Goal: Task Accomplishment & Management: Manage account settings

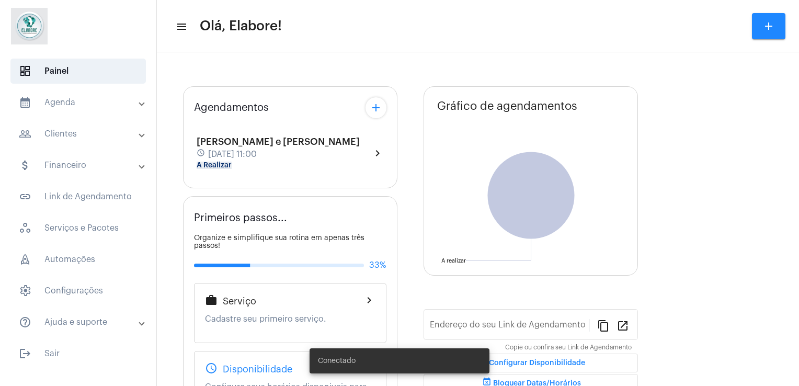
type input "[URL][DOMAIN_NAME]"
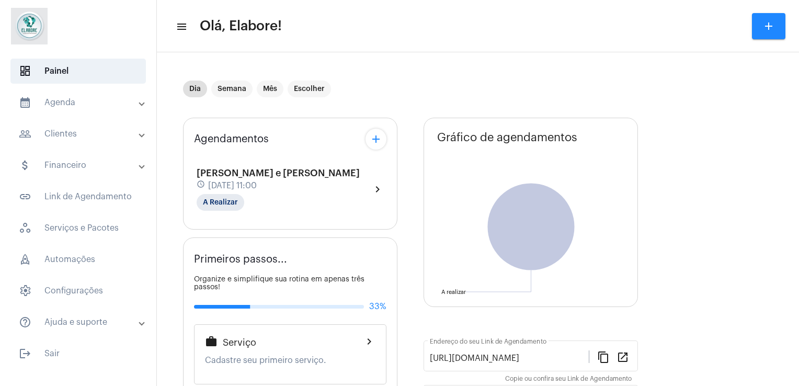
click at [185, 29] on mat-icon "menu" at bounding box center [181, 26] width 10 height 13
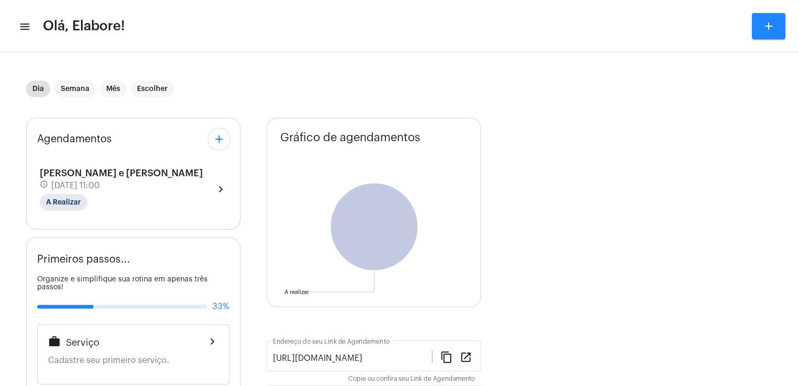
click at [23, 24] on mat-icon "menu" at bounding box center [24, 26] width 10 height 13
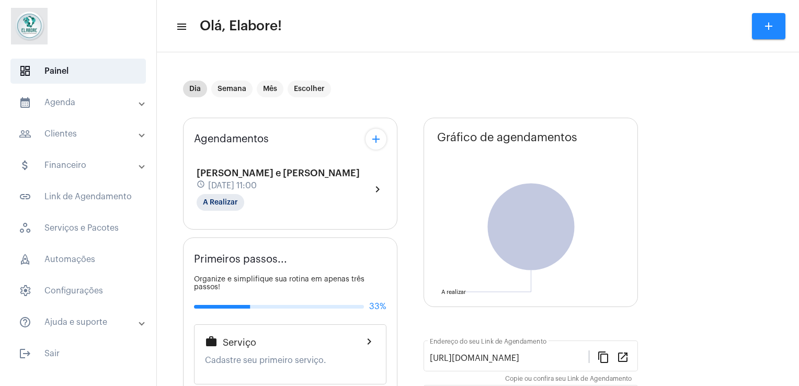
click at [294, 50] on mat-toolbar "menu Olá, Elabore! add" at bounding box center [478, 26] width 642 height 52
click at [134, 108] on mat-panel-title "calendar_month_outlined Agenda" at bounding box center [79, 102] width 121 height 13
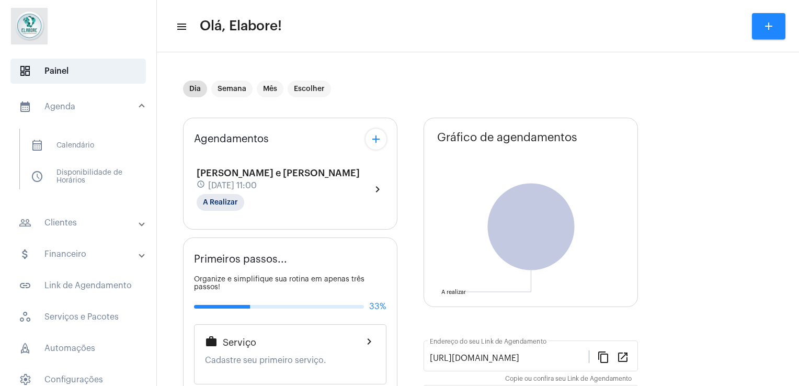
click at [140, 108] on span at bounding box center [142, 107] width 4 height 9
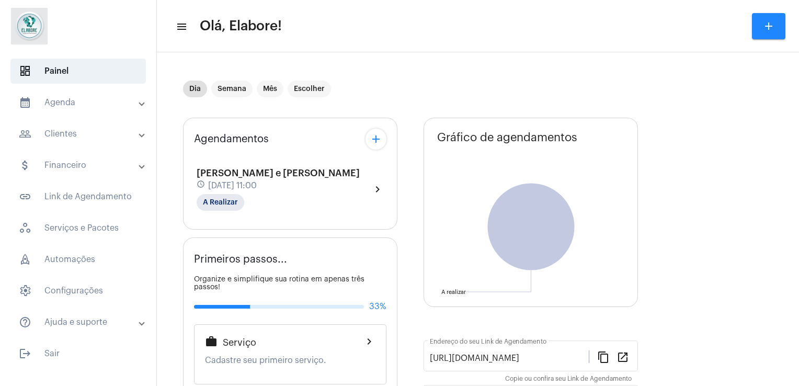
click at [148, 143] on mat-expansion-panel-header "people_outline Clientes" at bounding box center [81, 133] width 150 height 25
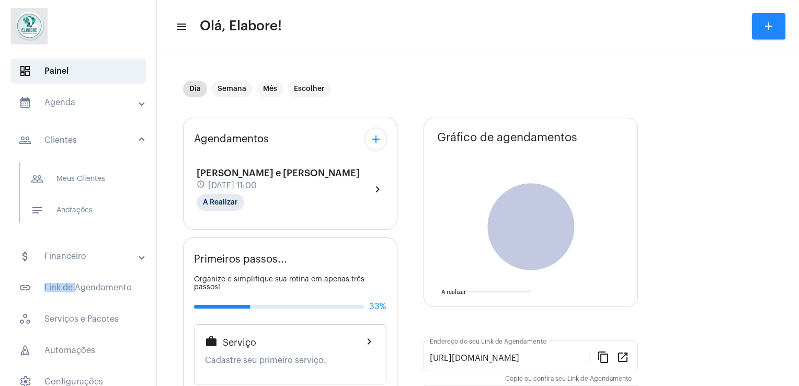
drag, startPoint x: 132, startPoint y: 273, endPoint x: 133, endPoint y: 254, distance: 18.9
click at [133, 254] on mat-accordion "calendar_month_outlined Agenda calendar_month_outlined Calendário schedule Disp…" at bounding box center [78, 258] width 156 height 336
click at [140, 254] on span at bounding box center [142, 256] width 4 height 9
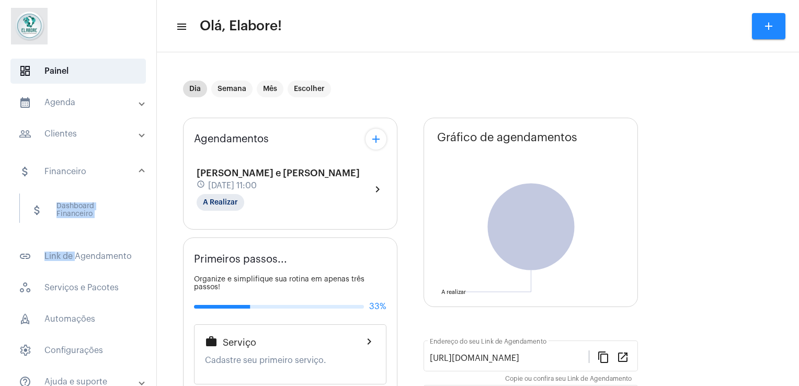
click at [137, 174] on mat-expansion-panel-header "attach_money Financeiro" at bounding box center [81, 171] width 150 height 33
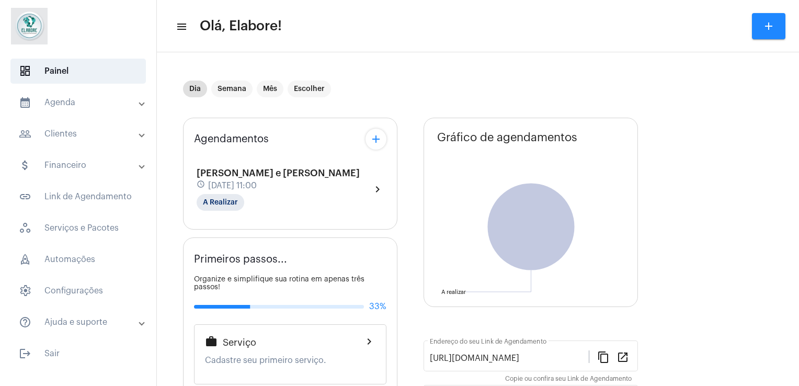
click at [226, 174] on span "[PERSON_NAME] e [PERSON_NAME]" at bounding box center [278, 172] width 163 height 9
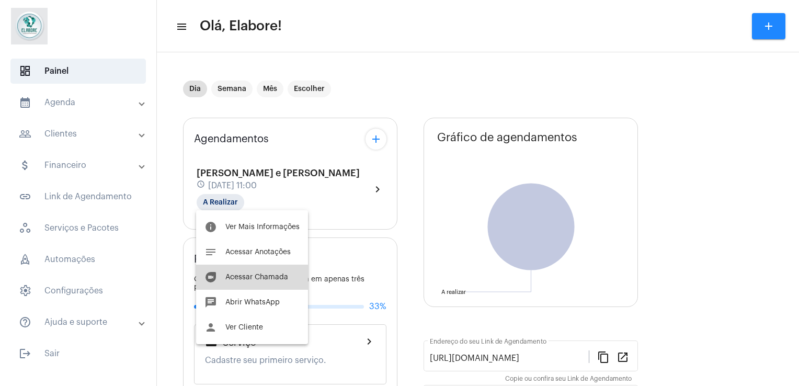
click at [275, 275] on span "Acessar Chamada" at bounding box center [256, 277] width 63 height 7
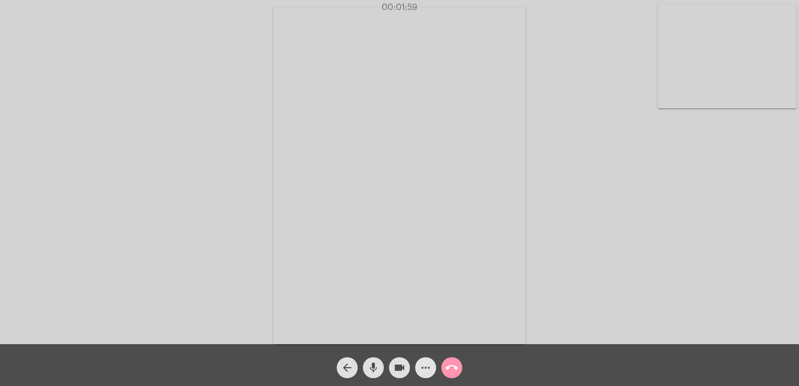
click at [421, 371] on mat-icon "more_horiz" at bounding box center [426, 367] width 13 height 13
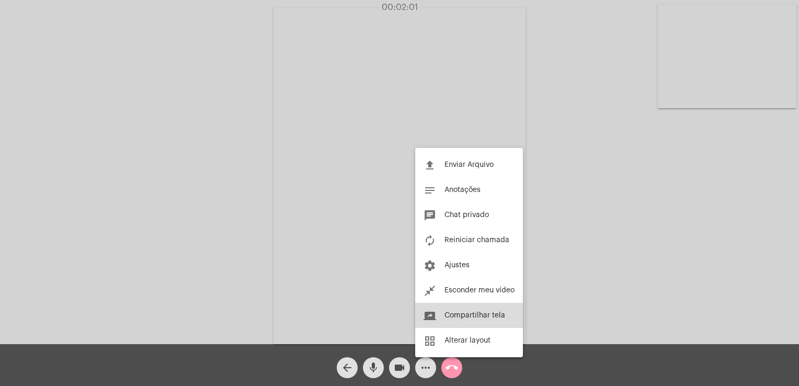
click at [486, 311] on button "screen_share Compartilhar tela" at bounding box center [469, 315] width 108 height 25
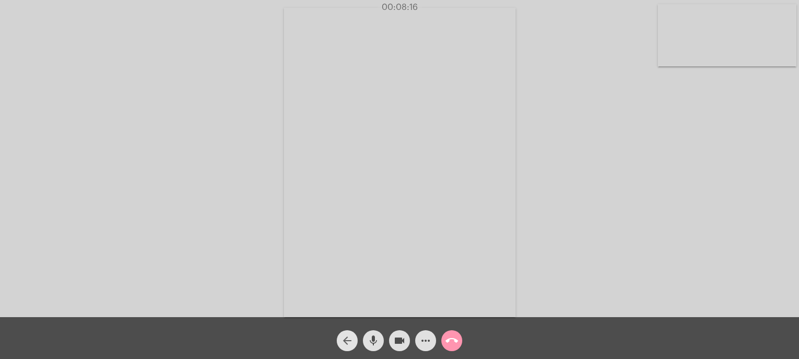
click at [348, 345] on mat-icon "arrow_back" at bounding box center [347, 340] width 13 height 13
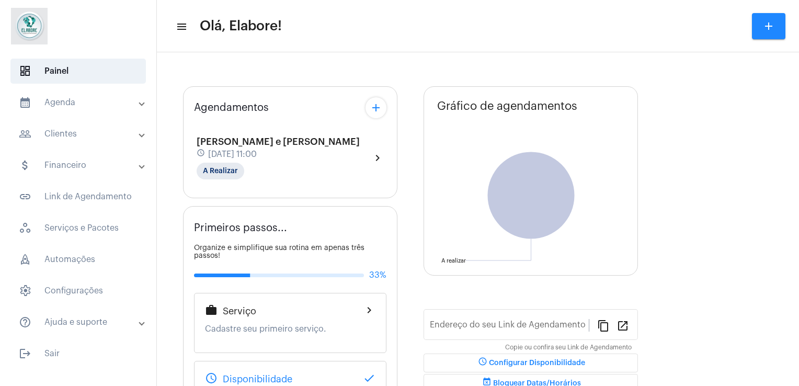
type input "[URL][DOMAIN_NAME]"
click at [337, 143] on div "Agendamentos add [PERSON_NAME] e [PERSON_NAME] schedule [DATE] 11:00 A Realizar…" at bounding box center [290, 142] width 214 height 112
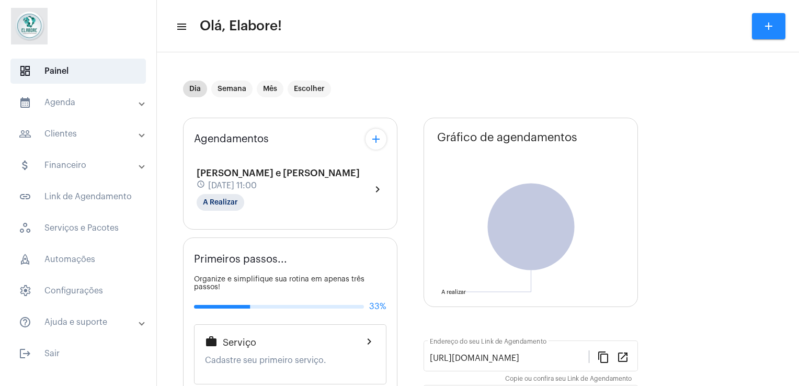
click at [257, 181] on span "[DATE] 11:00" at bounding box center [232, 185] width 49 height 9
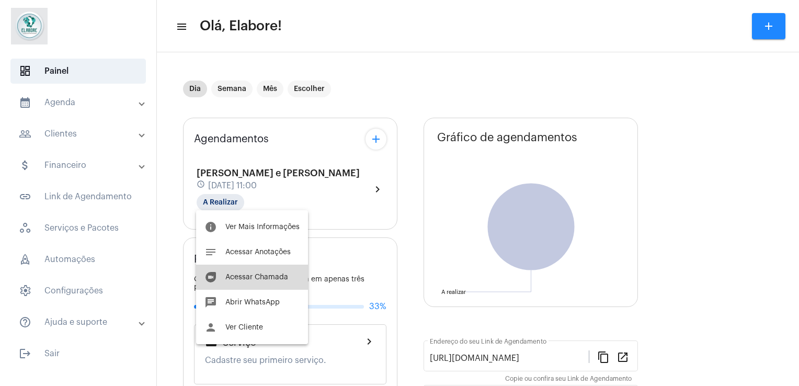
click at [280, 265] on button "duo [PERSON_NAME]" at bounding box center [252, 277] width 112 height 25
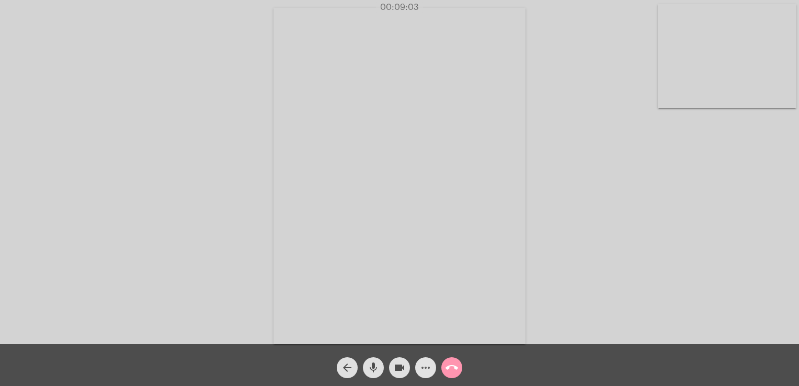
click at [426, 376] on span "more_horiz" at bounding box center [426, 367] width 13 height 21
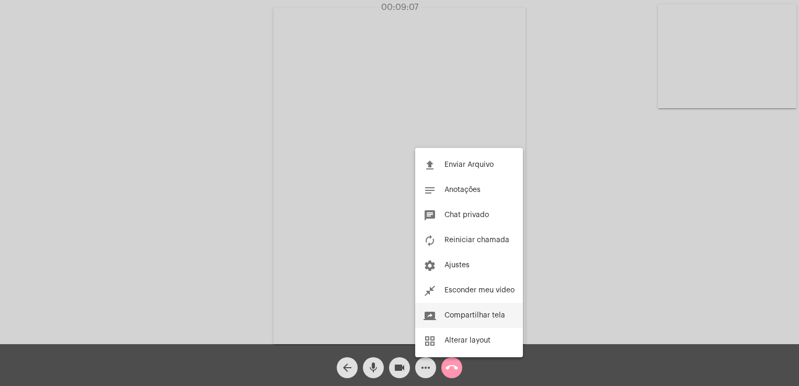
click at [475, 315] on span "Compartilhar tela" at bounding box center [475, 315] width 61 height 7
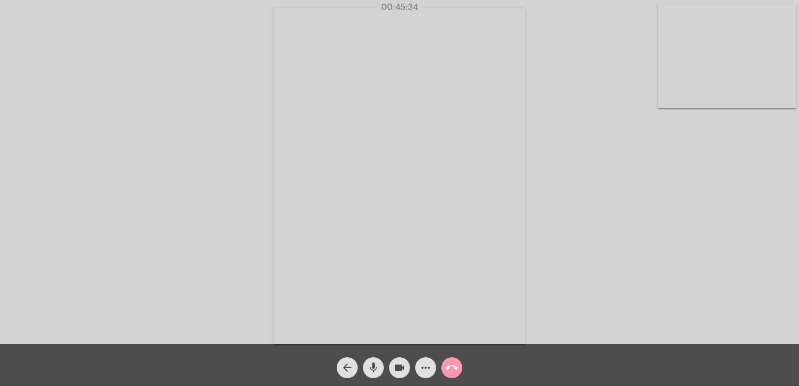
click at [340, 361] on button "arrow_back" at bounding box center [347, 367] width 21 height 21
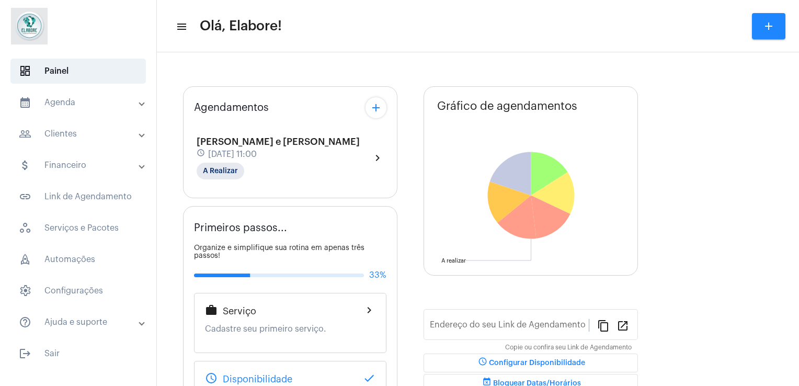
type input "[URL][DOMAIN_NAME]"
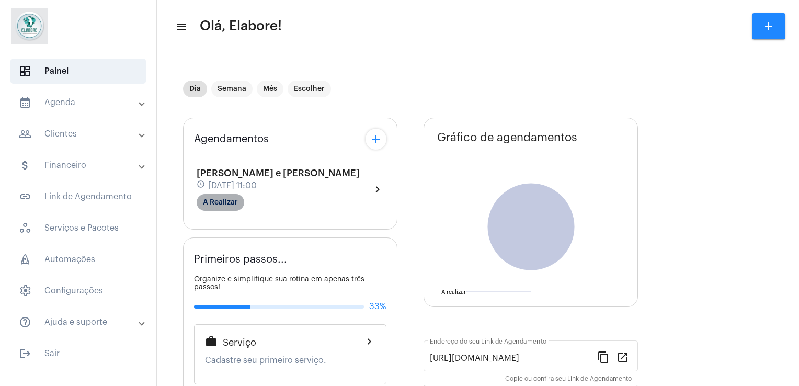
click at [235, 200] on mat-chip "A Realizar" at bounding box center [221, 202] width 48 height 17
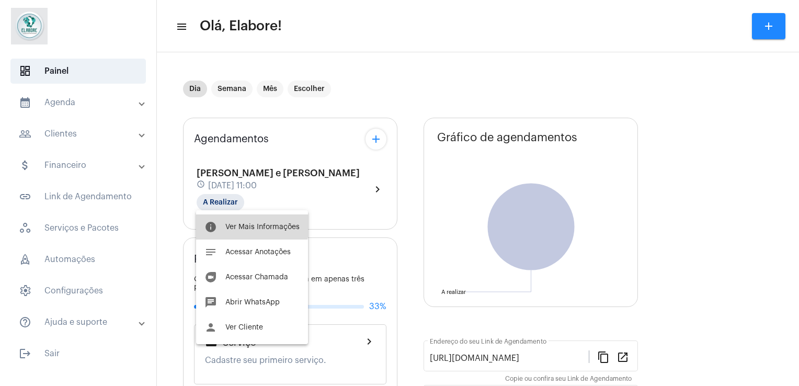
click at [251, 224] on span "Ver Mais Informações" at bounding box center [262, 226] width 74 height 7
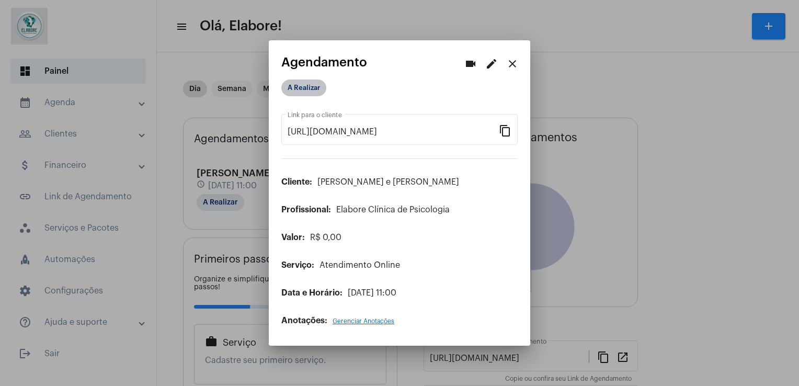
click at [303, 91] on mat-chip "A Realizar" at bounding box center [303, 88] width 45 height 17
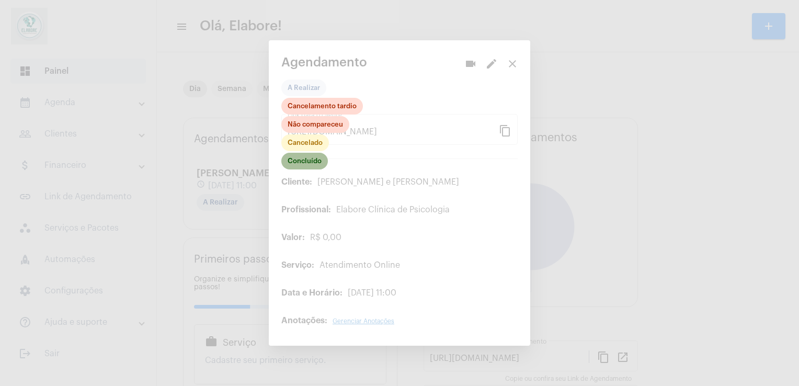
click at [303, 164] on mat-chip "Concluído" at bounding box center [304, 161] width 47 height 17
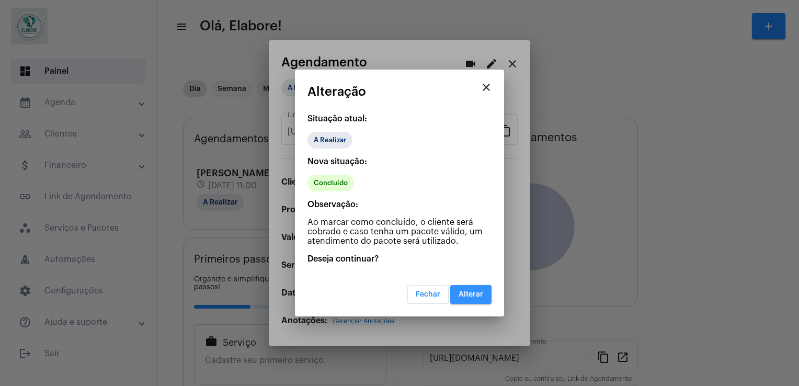
click at [489, 290] on button "Alterar" at bounding box center [470, 294] width 41 height 19
